Goal: Task Accomplishment & Management: Use online tool/utility

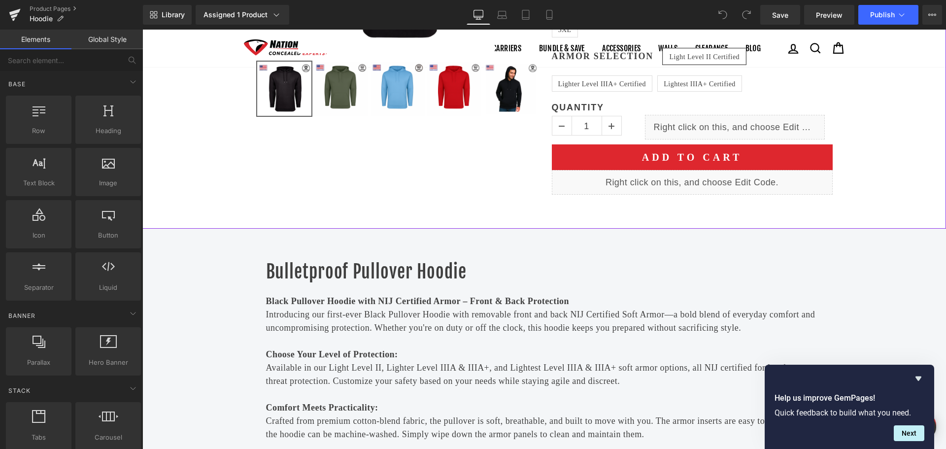
scroll to position [394, 0]
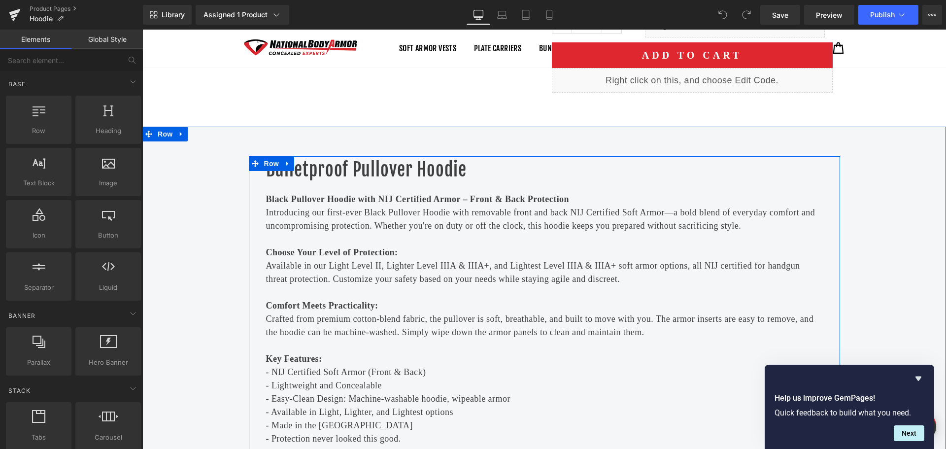
click at [271, 198] on strong "Black Pullover Hoodie with NIJ Certified Armor – Front & Back Protection" at bounding box center [417, 199] width 303 height 10
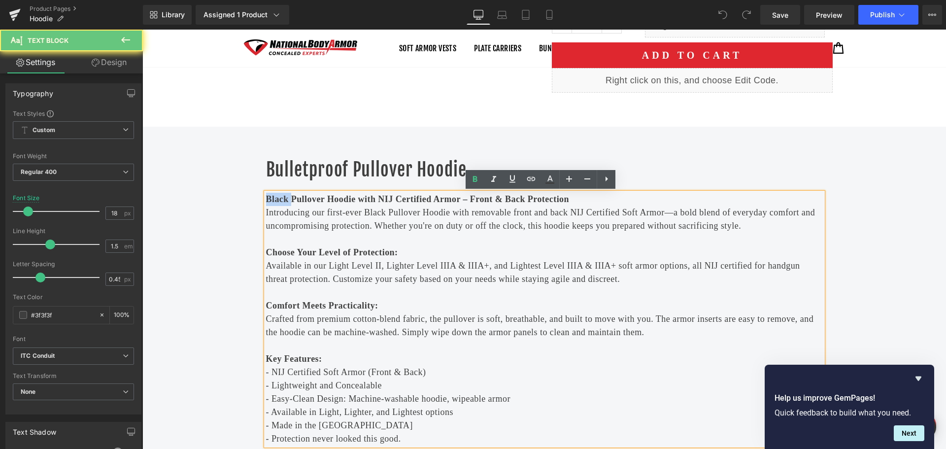
click at [271, 198] on strong "Black Pullover Hoodie with NIJ Certified Armor – Front & Back Protection" at bounding box center [417, 199] width 303 height 10
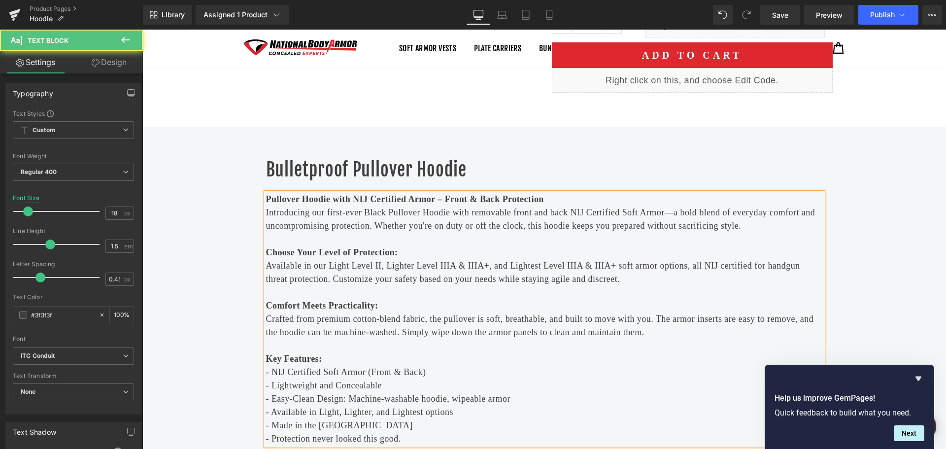
click at [373, 213] on p "Introducing our first-ever Black Pullover Hoodie with removable front and back …" at bounding box center [544, 219] width 557 height 27
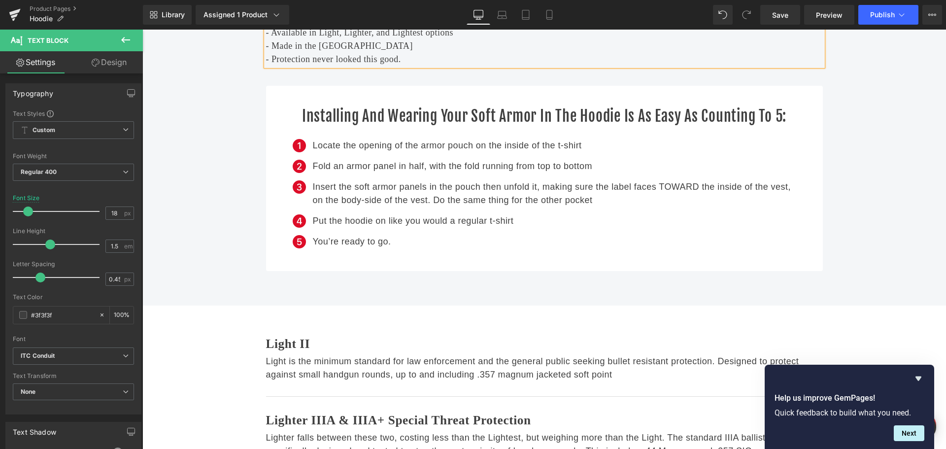
scroll to position [739, 0]
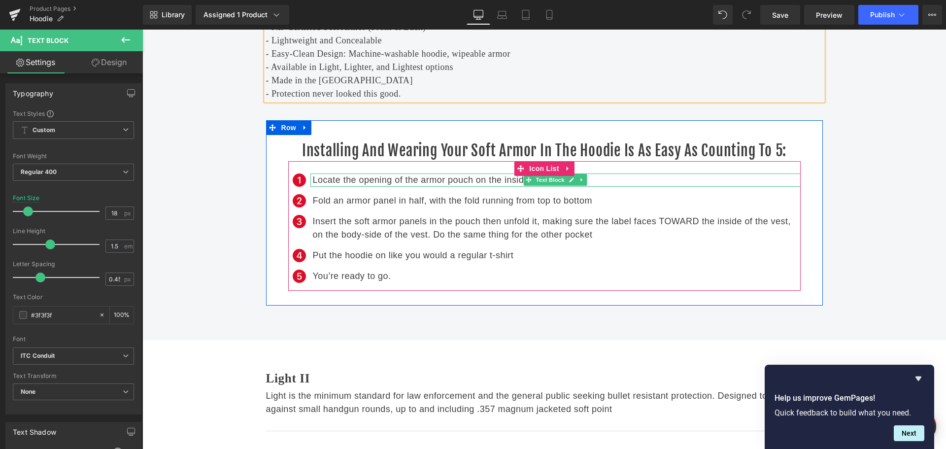
click at [591, 177] on p "Locate the opening of the armor pouch on the inside of the t-shirt" at bounding box center [557, 179] width 488 height 13
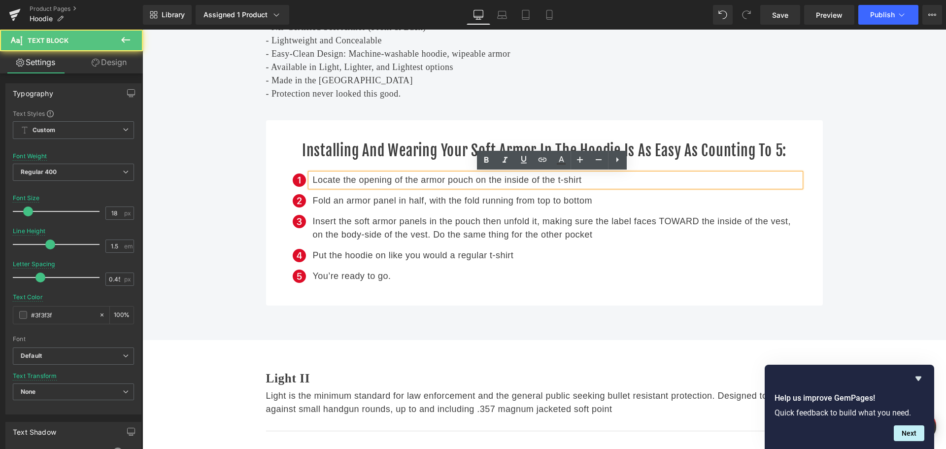
click at [570, 181] on p "Locate the opening of the armor pouch on the inside of the t-shirt" at bounding box center [557, 179] width 488 height 13
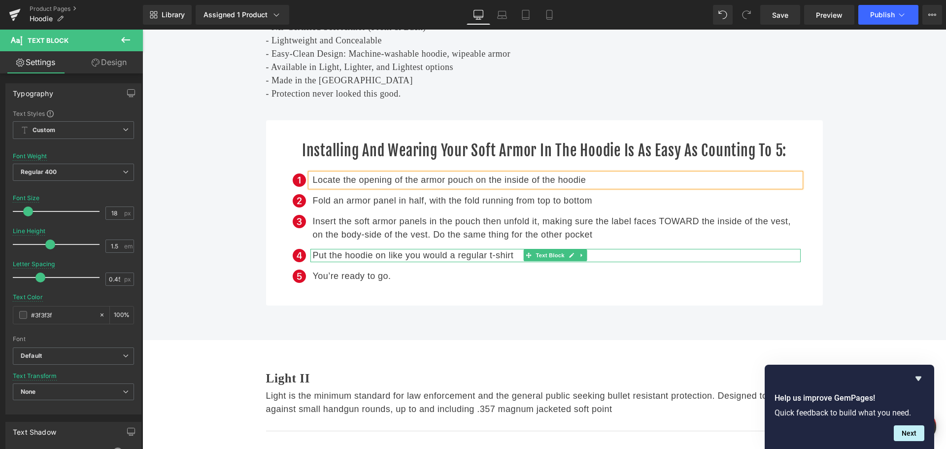
click at [501, 258] on p "Put the hoodie on like you would a regular t-shirt" at bounding box center [557, 255] width 488 height 13
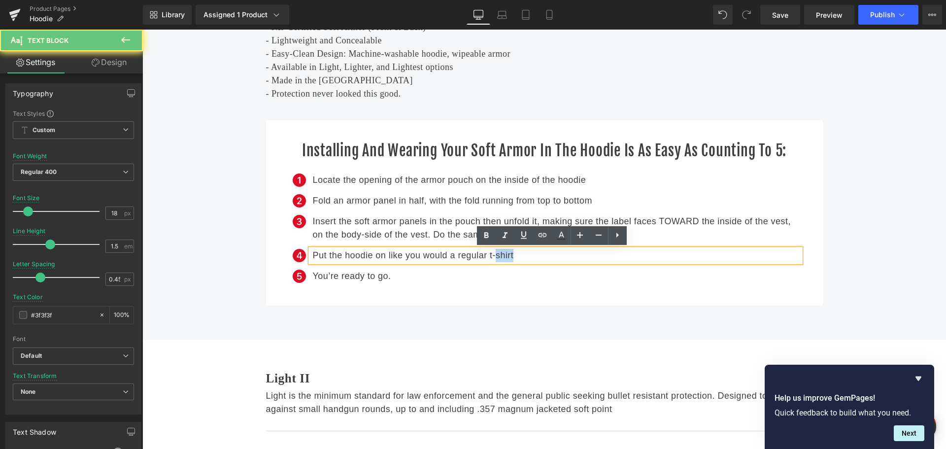
click at [501, 258] on p "Put the hoodie on like you would a regular t-shirt" at bounding box center [557, 255] width 488 height 13
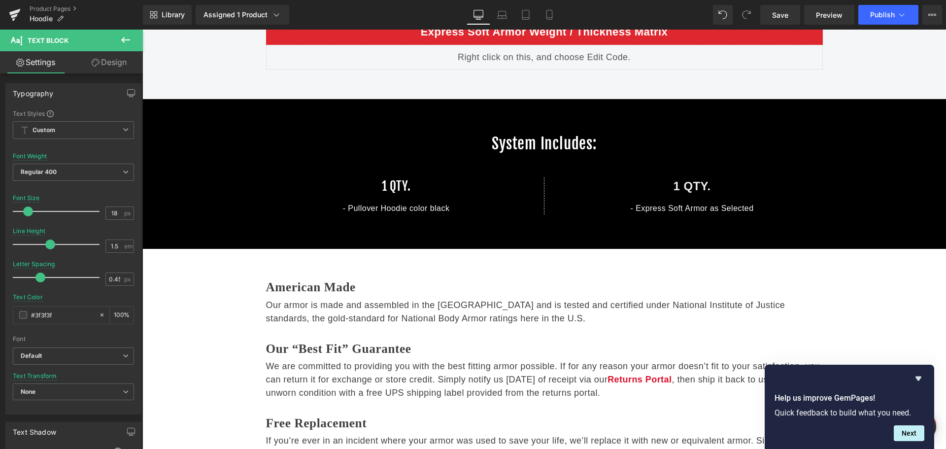
scroll to position [1576, 0]
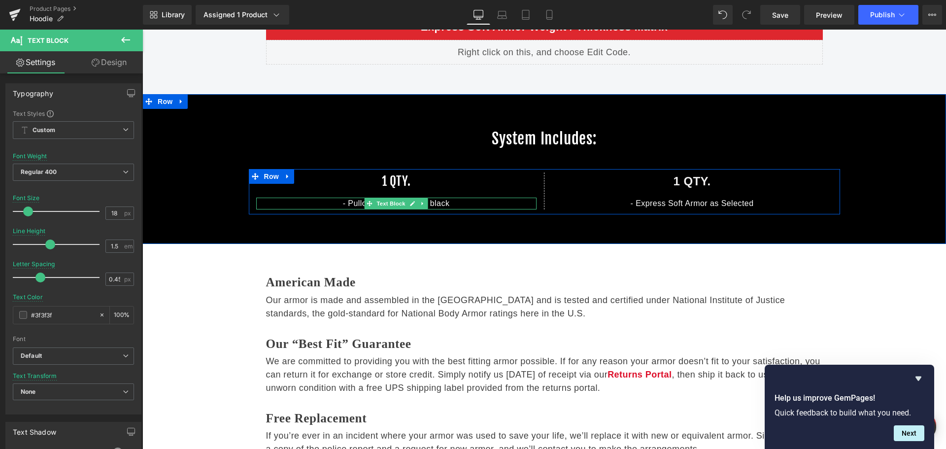
click at [439, 204] on p "- Pullover Hoodie color black" at bounding box center [396, 204] width 280 height 12
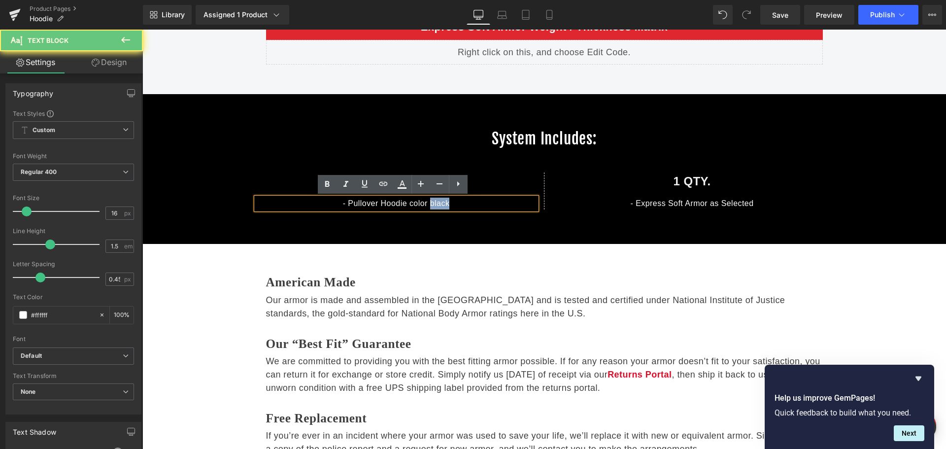
click at [439, 204] on p "- Pullover Hoodie color black" at bounding box center [396, 204] width 280 height 12
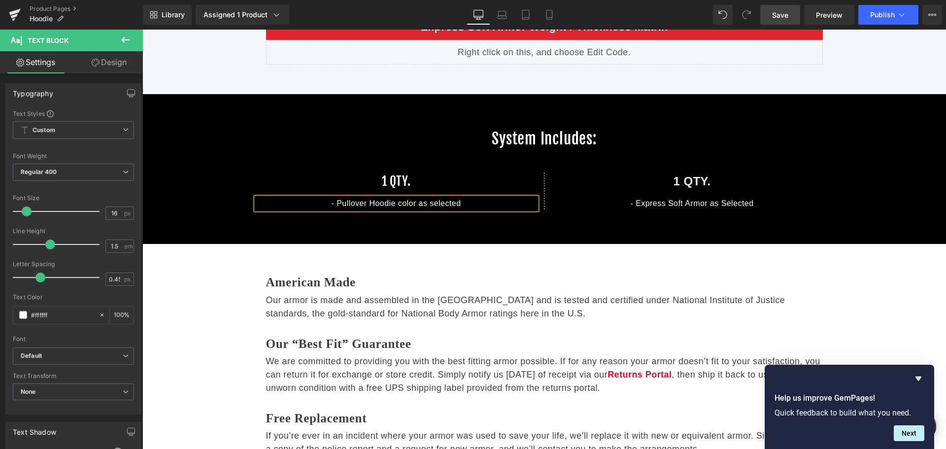
click at [774, 17] on span "Save" at bounding box center [780, 15] width 16 height 10
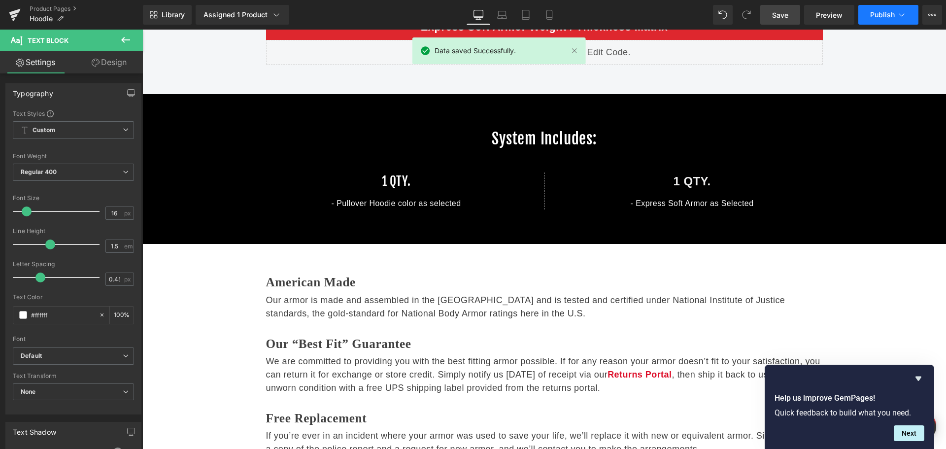
click at [874, 14] on span "Publish" at bounding box center [882, 15] width 25 height 8
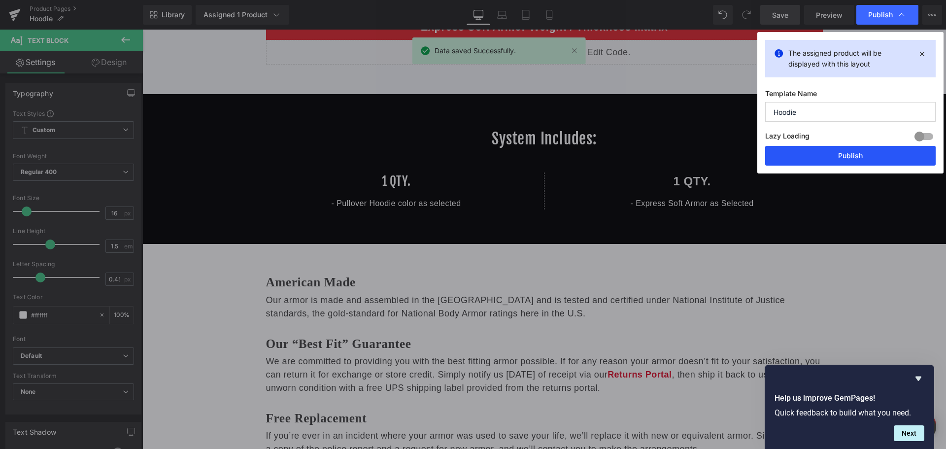
click at [873, 152] on button "Publish" at bounding box center [850, 156] width 170 height 20
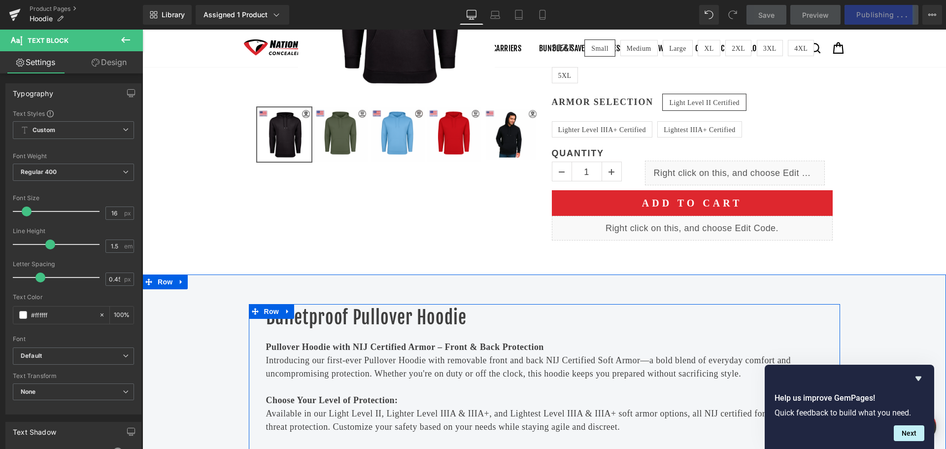
scroll to position [0, 0]
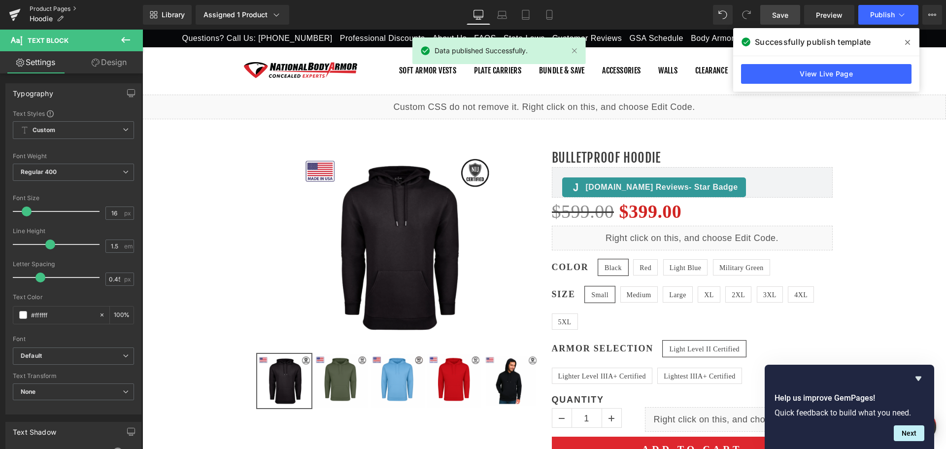
click at [57, 9] on link "Product Pages" at bounding box center [86, 9] width 113 height 8
